Goal: Information Seeking & Learning: Understand process/instructions

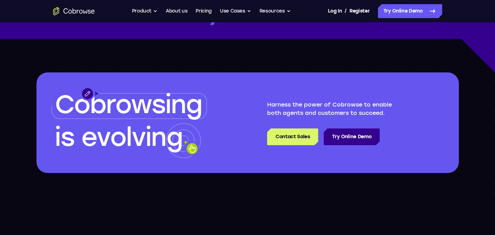
scroll to position [2015, 0]
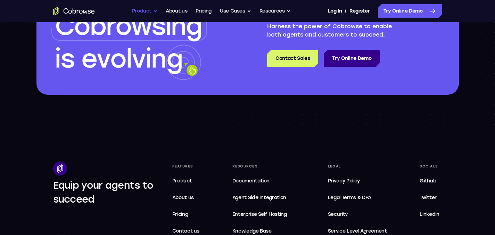
click at [149, 9] on button "Product" at bounding box center [145, 11] width 26 height 14
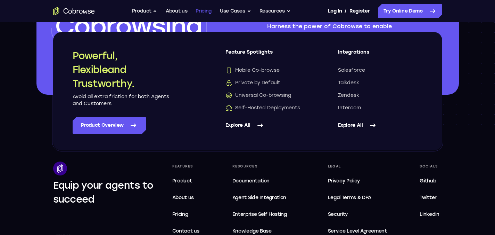
click at [207, 12] on link "Pricing" at bounding box center [204, 11] width 16 height 14
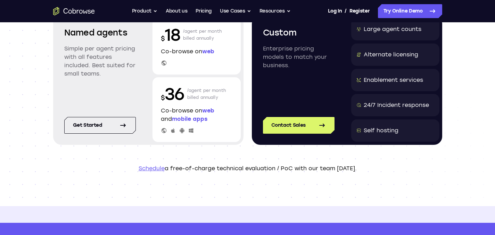
scroll to position [35, 0]
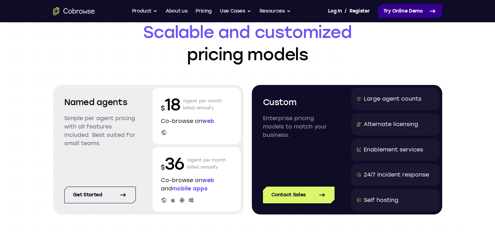
click at [404, 11] on link "Try Online Demo" at bounding box center [410, 11] width 64 height 14
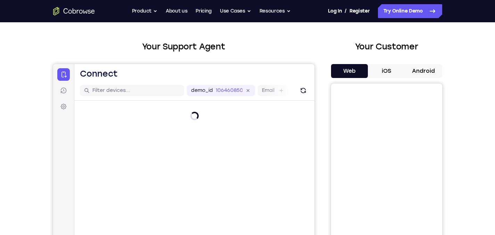
scroll to position [35, 0]
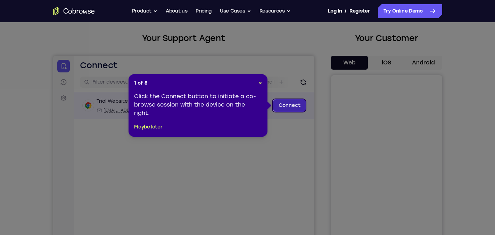
click at [285, 109] on link "Connect" at bounding box center [289, 105] width 33 height 13
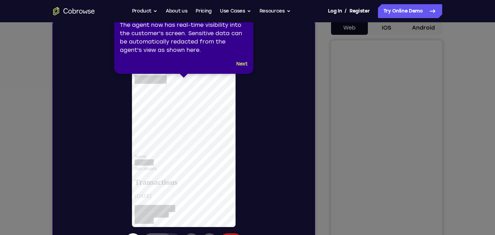
scroll to position [104, 0]
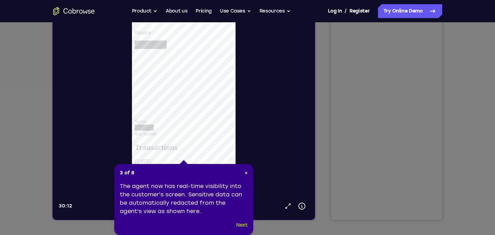
click at [242, 226] on button "Next" at bounding box center [241, 225] width 11 height 8
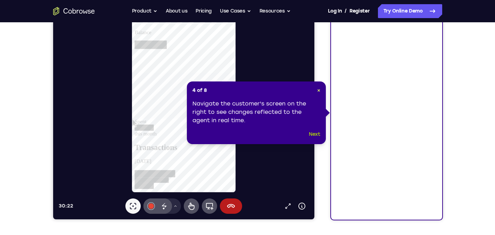
click at [313, 134] on button "Next" at bounding box center [314, 134] width 11 height 8
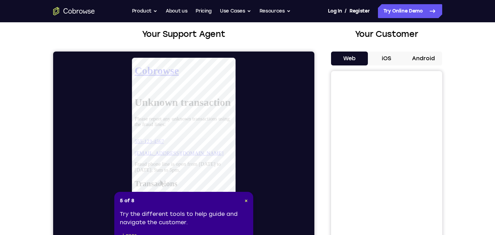
scroll to position [35, 0]
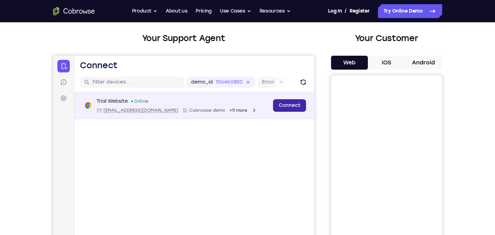
click at [288, 106] on link "Connect" at bounding box center [289, 105] width 33 height 13
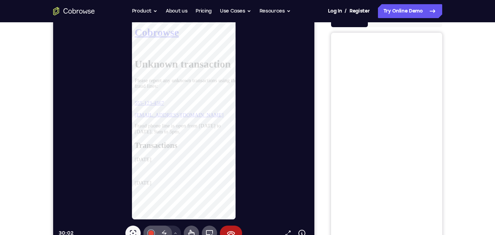
scroll to position [69, 0]
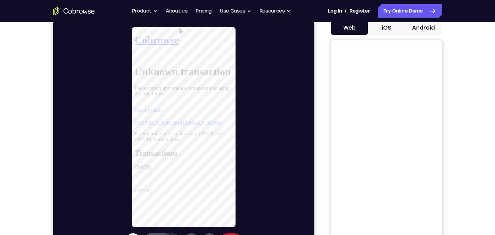
click at [384, 28] on button "iOS" at bounding box center [386, 28] width 37 height 14
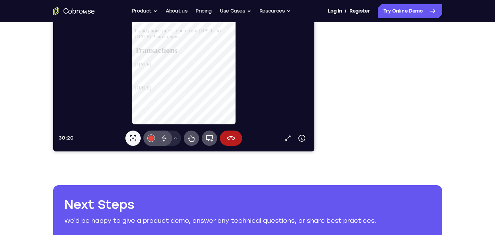
scroll to position [174, 0]
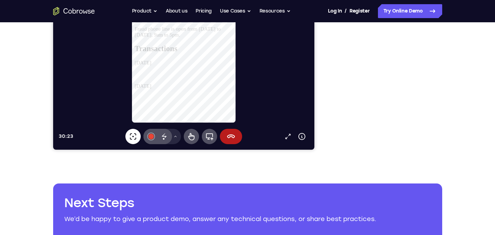
click at [132, 138] on icon at bounding box center [133, 136] width 8 height 8
click at [133, 135] on icon at bounding box center [133, 136] width 8 height 8
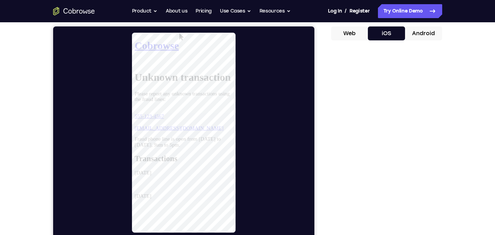
scroll to position [35, 0]
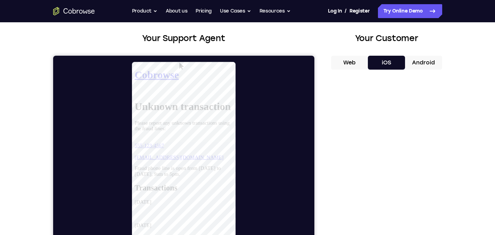
click at [351, 64] on button "Web" at bounding box center [349, 63] width 37 height 14
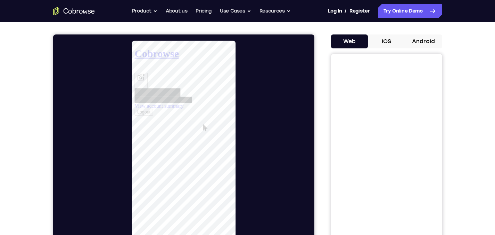
scroll to position [69, 0]
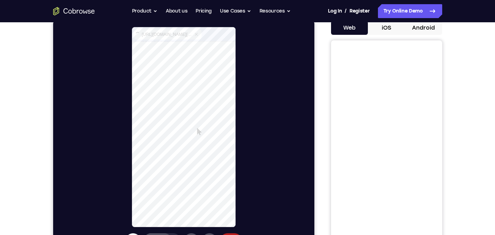
select select "1"
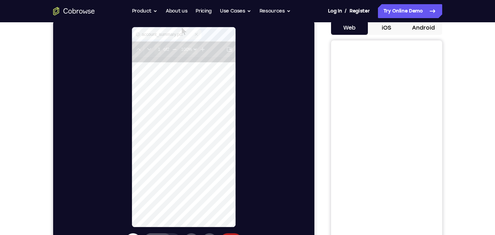
click at [395, 27] on button "iOS" at bounding box center [386, 28] width 37 height 14
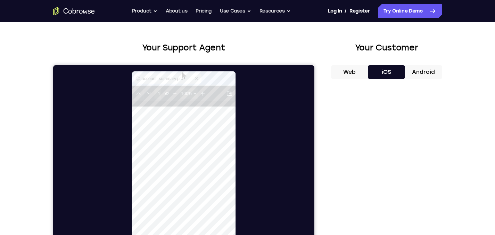
scroll to position [0, 0]
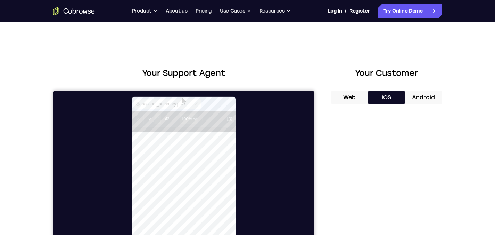
click at [352, 92] on button "Web" at bounding box center [349, 97] width 37 height 14
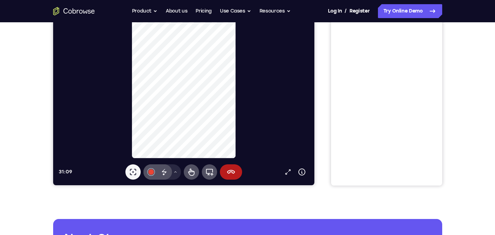
scroll to position [139, 0]
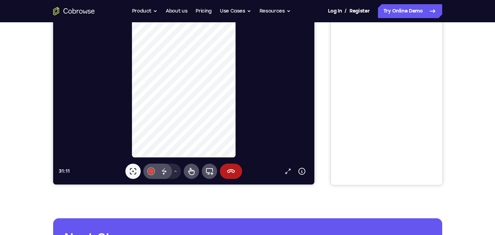
drag, startPoint x: 135, startPoint y: 170, endPoint x: 137, endPoint y: 159, distance: 10.9
click at [135, 170] on icon at bounding box center [133, 171] width 6 height 6
click at [151, 173] on div at bounding box center [151, 171] width 6 height 6
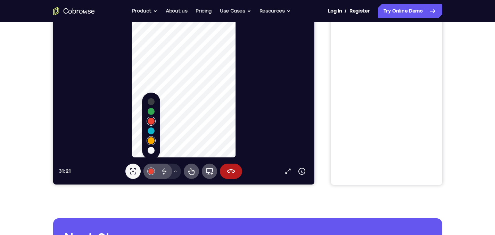
click at [152, 141] on button "Select color #f9ab02" at bounding box center [150, 140] width 7 height 7
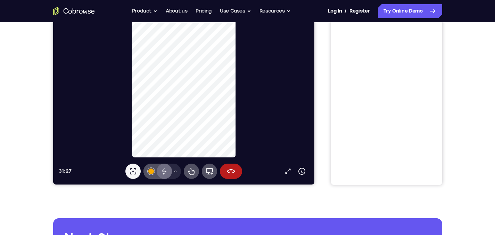
click at [166, 172] on icon at bounding box center [164, 171] width 8 height 8
click at [173, 172] on icon at bounding box center [175, 171] width 4 height 4
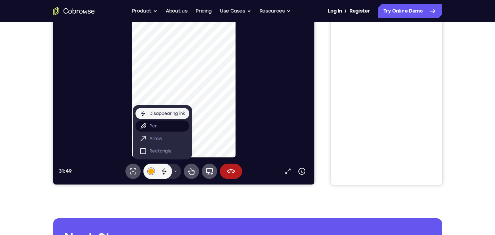
click at [167, 129] on button "Pen" at bounding box center [162, 125] width 54 height 11
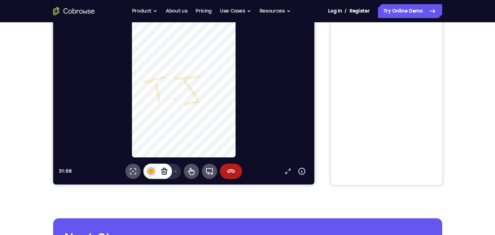
click at [162, 171] on icon at bounding box center [164, 171] width 8 height 8
click at [240, 89] on div at bounding box center [186, 57] width 256 height 201
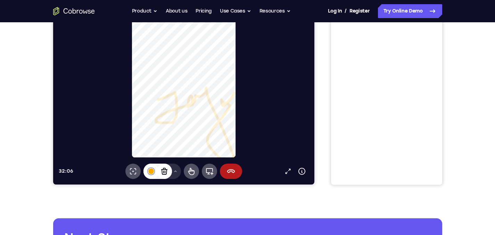
click at [152, 172] on div at bounding box center [151, 171] width 6 height 6
click at [174, 172] on icon at bounding box center [175, 171] width 4 height 4
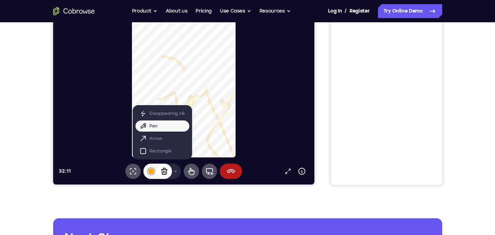
click at [163, 170] on icon at bounding box center [164, 171] width 8 height 8
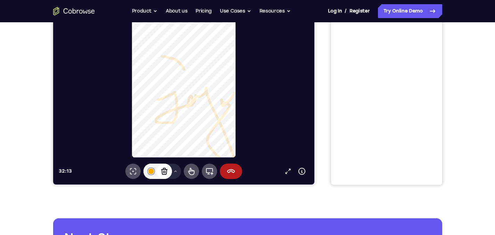
click at [163, 171] on icon at bounding box center [164, 170] width 6 height 7
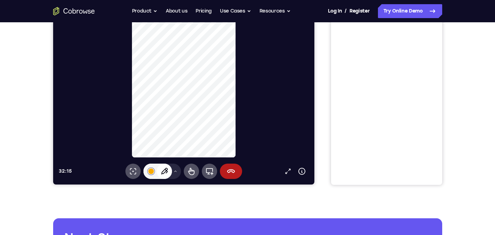
click at [165, 171] on icon at bounding box center [164, 171] width 8 height 8
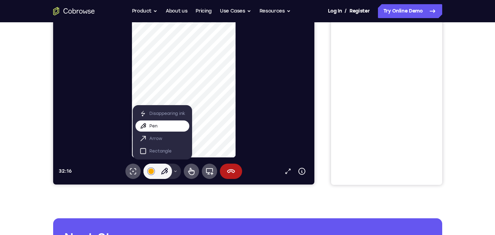
click at [155, 127] on p "Pen" at bounding box center [153, 125] width 8 height 7
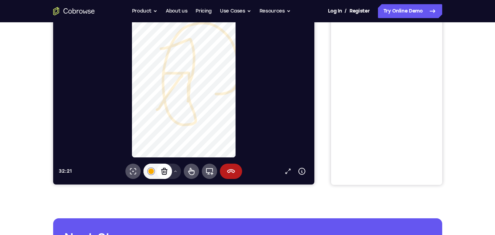
click at [167, 171] on icon at bounding box center [164, 171] width 8 height 8
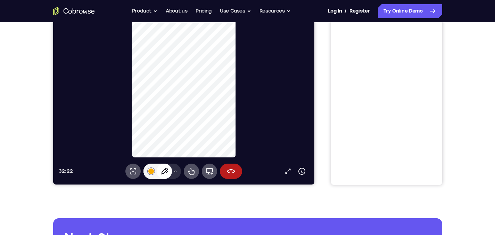
click at [175, 174] on button "Drawing tools menu" at bounding box center [175, 170] width 11 height 15
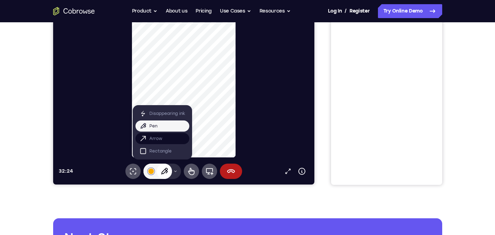
click at [162, 141] on button "Arrow" at bounding box center [162, 138] width 54 height 11
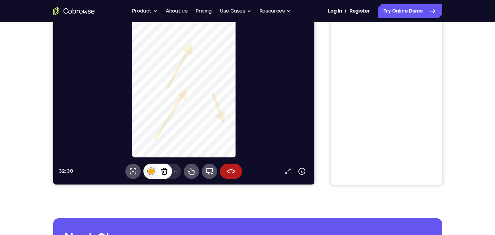
click at [165, 171] on icon at bounding box center [164, 171] width 8 height 8
click at [175, 172] on icon at bounding box center [175, 171] width 4 height 4
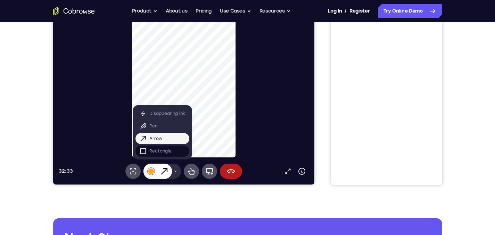
click at [169, 154] on p "Rectangle" at bounding box center [160, 150] width 22 height 7
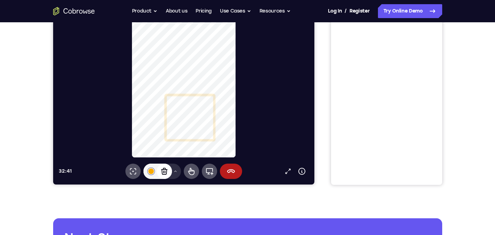
click at [178, 172] on button "Drawing tools menu" at bounding box center [175, 170] width 11 height 15
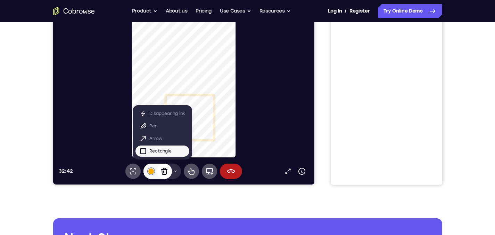
click at [178, 172] on button "Drawing tools menu" at bounding box center [175, 170] width 11 height 15
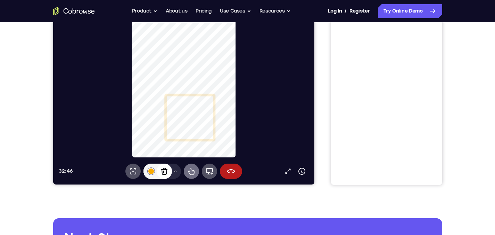
click at [186, 173] on button "Remote control" at bounding box center [190, 170] width 15 height 15
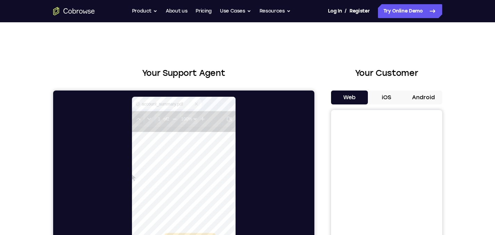
click at [139, 118] on icon at bounding box center [139, 120] width 6 height 6
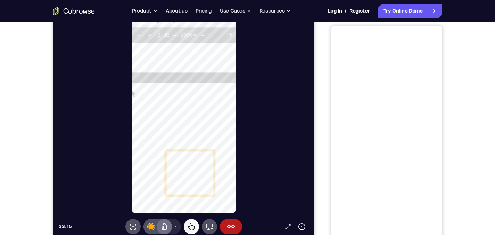
scroll to position [172, 0]
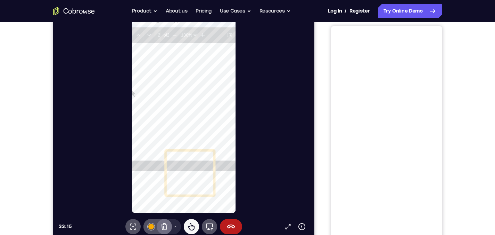
type input "1"
click at [152, 38] on icon at bounding box center [150, 36] width 6 height 6
click at [141, 39] on button at bounding box center [138, 36] width 11 height 11
click at [189, 225] on icon at bounding box center [191, 226] width 6 height 7
click at [190, 226] on icon at bounding box center [191, 226] width 8 height 8
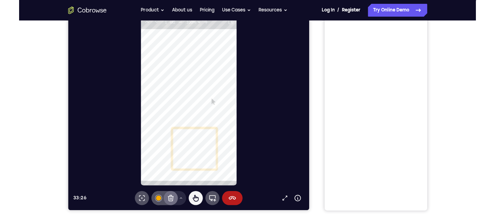
scroll to position [84, 0]
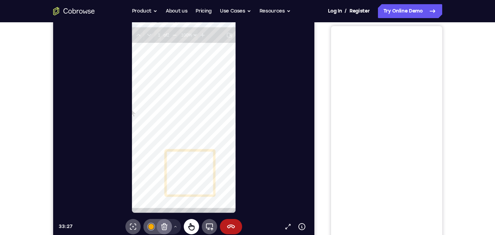
click at [191, 225] on icon at bounding box center [191, 226] width 6 height 7
click at [210, 226] on icon at bounding box center [209, 226] width 8 height 8
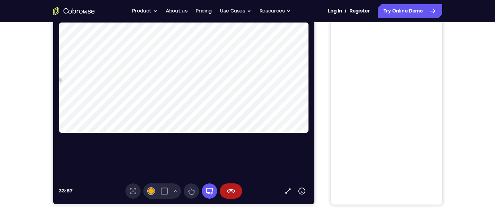
scroll to position [14, 0]
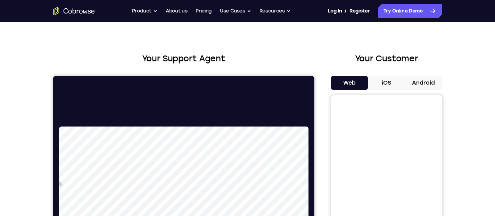
click at [391, 86] on button "iOS" at bounding box center [386, 83] width 37 height 14
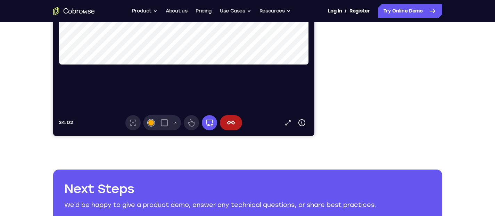
scroll to position [188, 0]
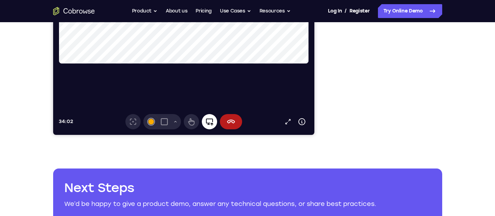
click at [210, 126] on icon at bounding box center [209, 122] width 8 height 8
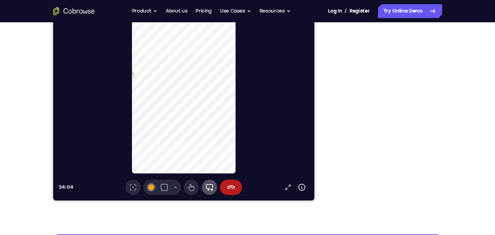
scroll to position [118, 0]
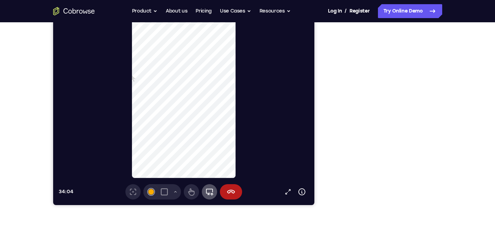
select select "1"
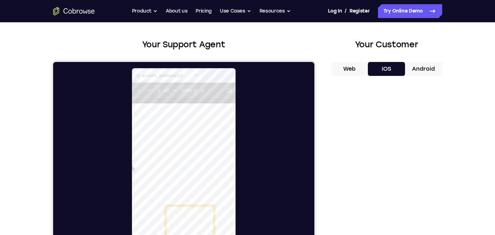
scroll to position [0, 0]
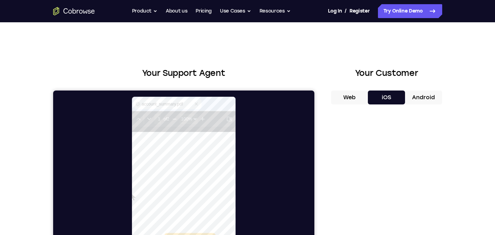
click at [426, 98] on button "Android" at bounding box center [423, 97] width 37 height 14
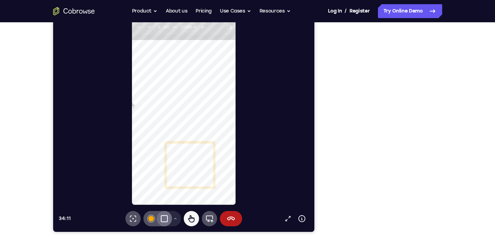
scroll to position [104, 0]
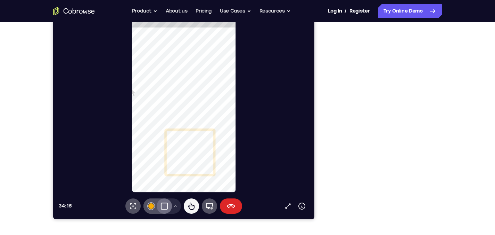
click at [229, 204] on icon at bounding box center [231, 206] width 8 height 4
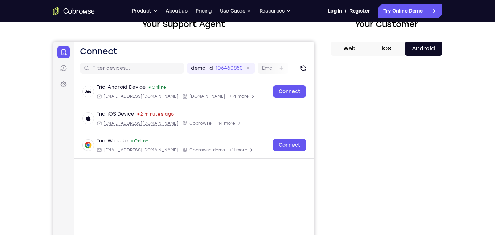
scroll to position [35, 0]
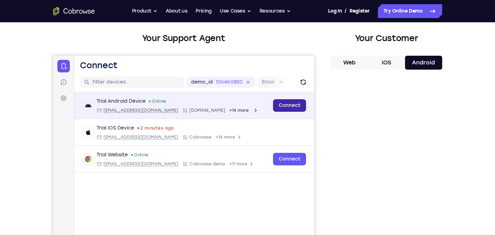
click at [283, 108] on link "Connect" at bounding box center [289, 105] width 33 height 13
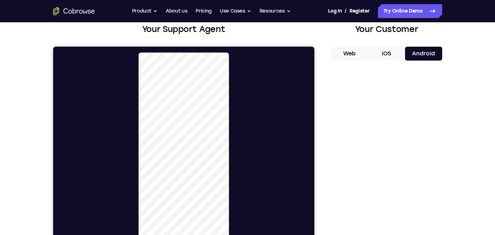
scroll to position [0, 0]
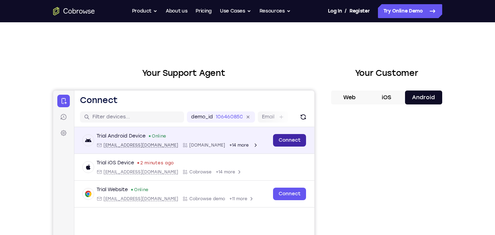
click at [278, 139] on link "Connect" at bounding box center [289, 140] width 33 height 13
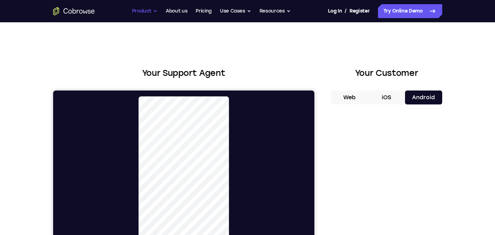
click at [153, 12] on button "Product" at bounding box center [145, 11] width 26 height 14
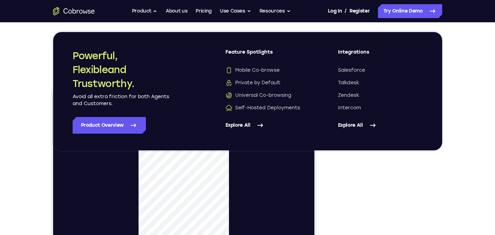
click at [352, 126] on link "Explore All" at bounding box center [380, 125] width 85 height 17
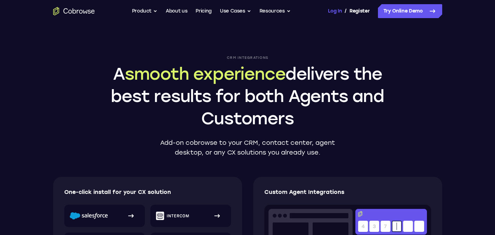
click at [337, 13] on link "Log In" at bounding box center [335, 11] width 14 height 14
click at [210, 14] on link "Pricing" at bounding box center [204, 11] width 16 height 14
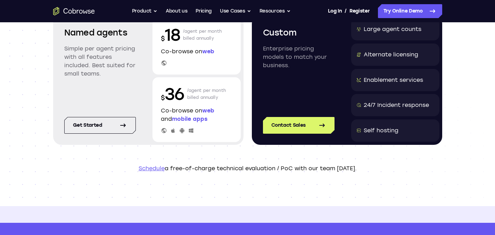
scroll to position [35, 0]
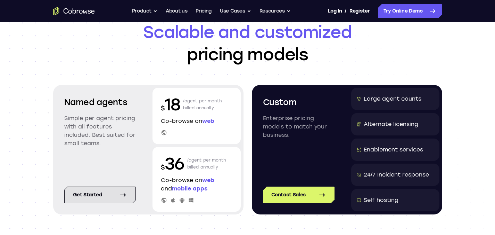
click at [104, 197] on link "Get started" at bounding box center [100, 194] width 72 height 17
click at [354, 11] on link "Register" at bounding box center [360, 11] width 20 height 14
